Goal: Book appointment/travel/reservation

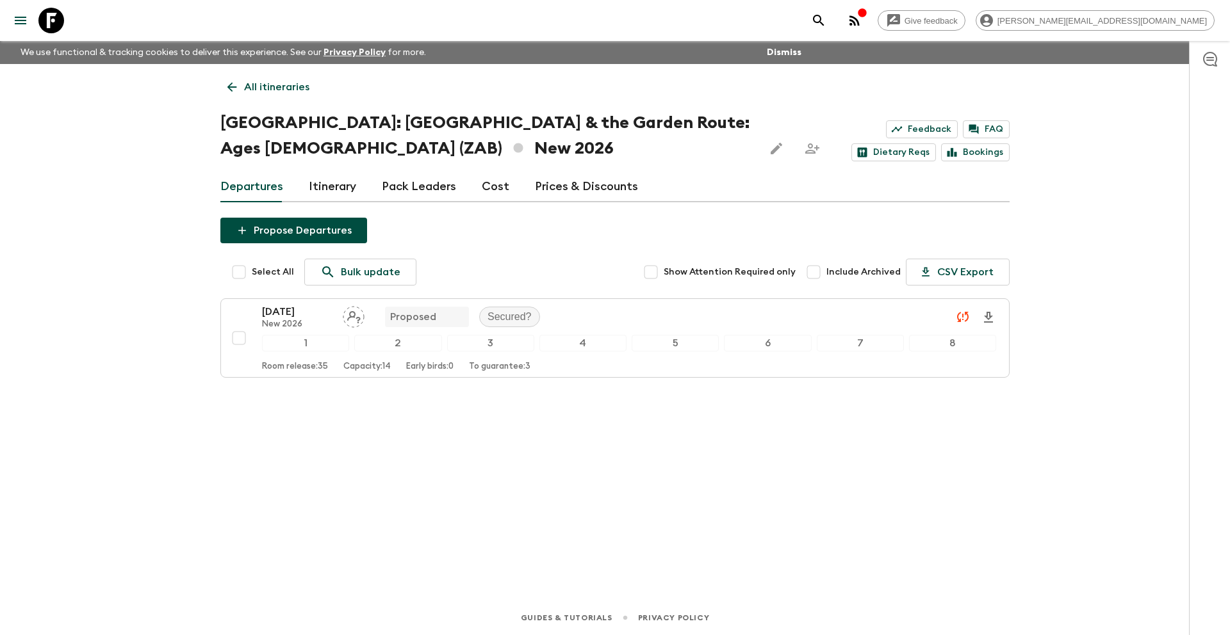
click at [60, 24] on icon at bounding box center [51, 21] width 26 height 26
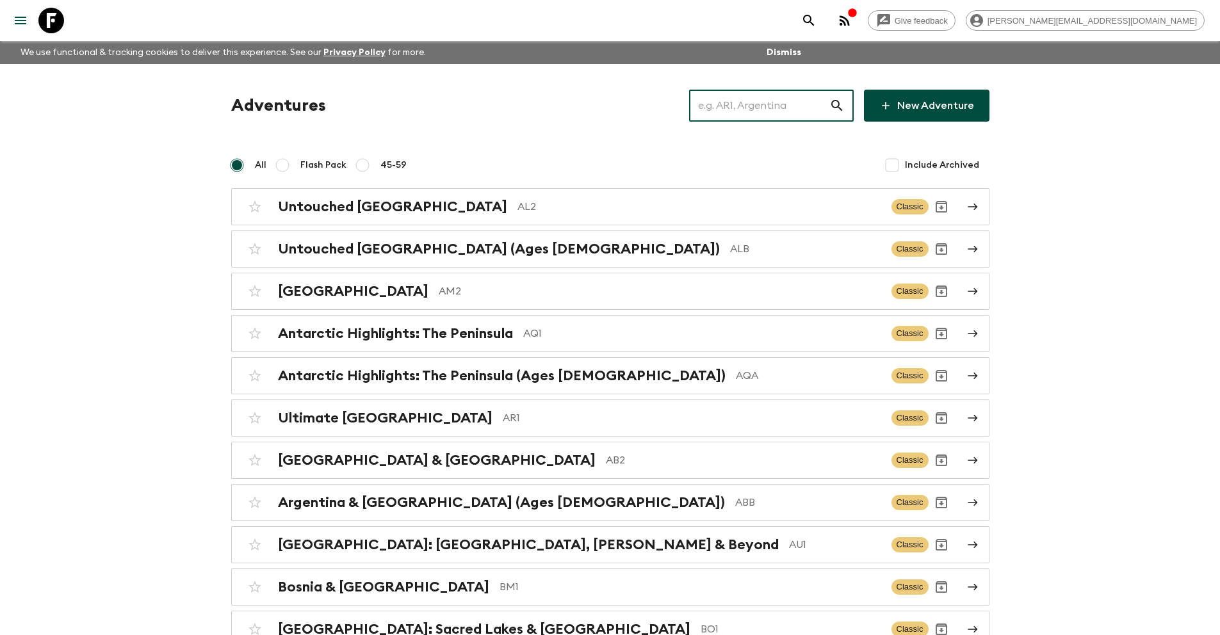
click at [739, 110] on input "text" at bounding box center [759, 106] width 140 height 36
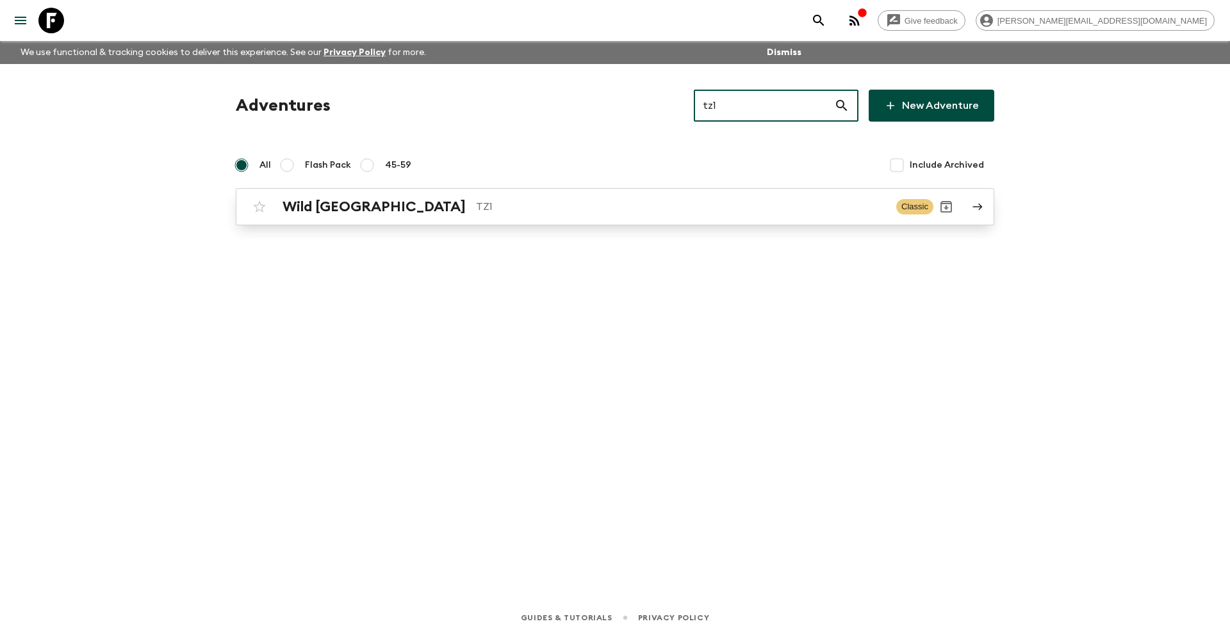
type input "tz1"
click at [476, 214] on p "TZ1" at bounding box center [681, 206] width 410 height 15
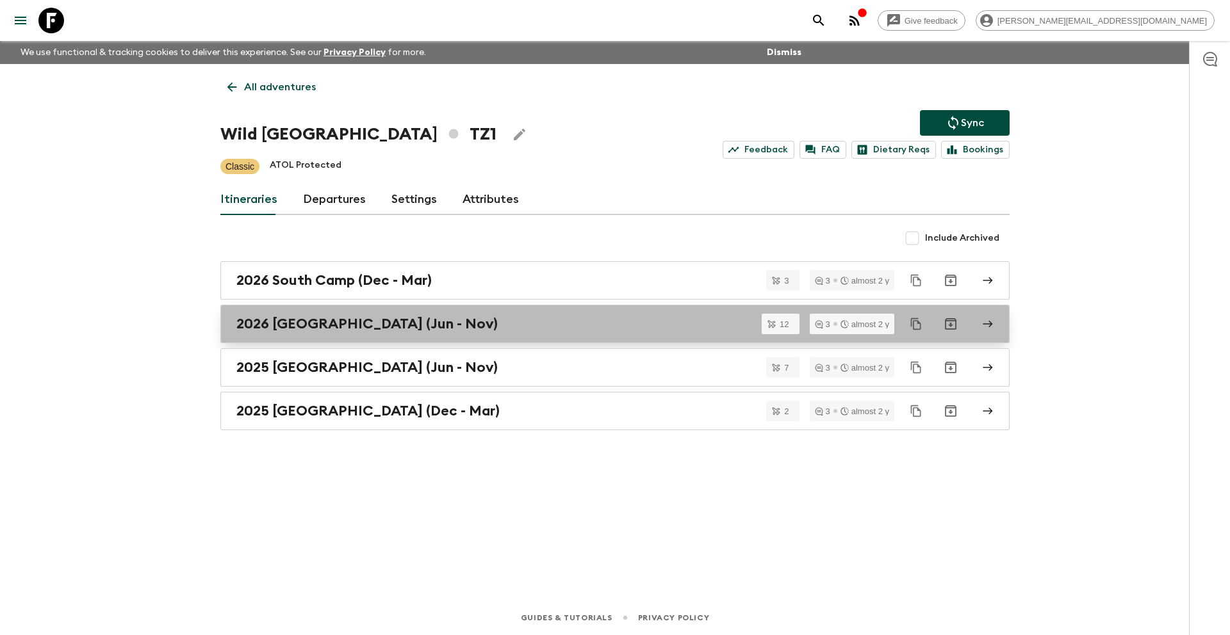
click at [448, 320] on div "2026 [GEOGRAPHIC_DATA] (Jun - Nov)" at bounding box center [602, 324] width 733 height 17
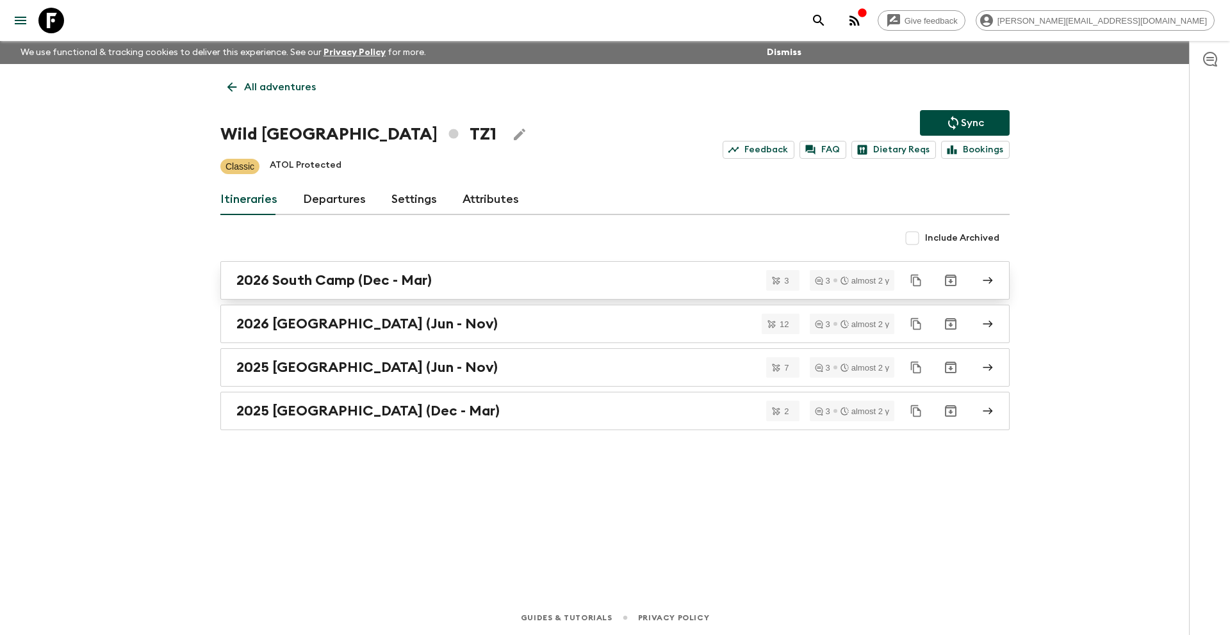
click at [364, 275] on h2 "2026 South Camp (Dec - Mar)" at bounding box center [333, 280] width 195 height 17
